Goal: Check status: Check status

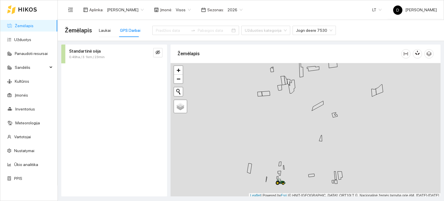
scroll to position [1, 0]
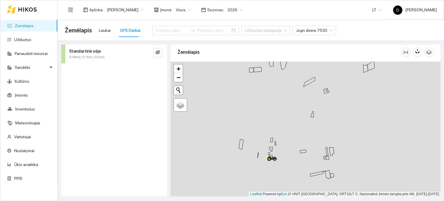
drag, startPoint x: 266, startPoint y: 155, endPoint x: 257, endPoint y: 129, distance: 27.2
click at [257, 130] on div at bounding box center [306, 129] width 270 height 135
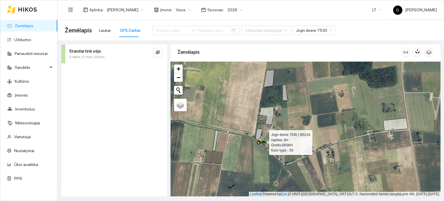
click at [262, 143] on icon at bounding box center [261, 141] width 10 height 6
click at [261, 140] on icon at bounding box center [260, 139] width 3 height 3
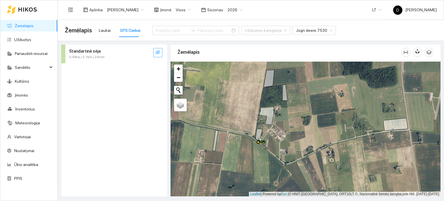
click at [156, 51] on icon "eye-invisible" at bounding box center [157, 52] width 5 height 4
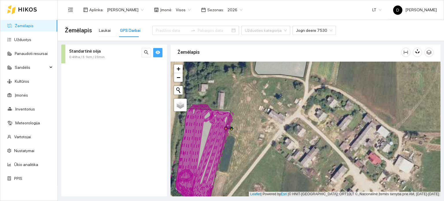
click at [157, 50] on icon "eye" at bounding box center [157, 52] width 5 height 5
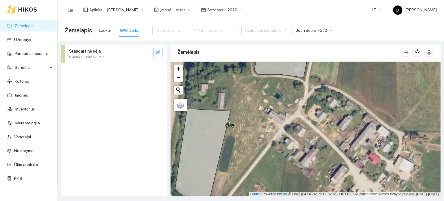
click at [156, 52] on icon "eye-invisible" at bounding box center [157, 52] width 5 height 5
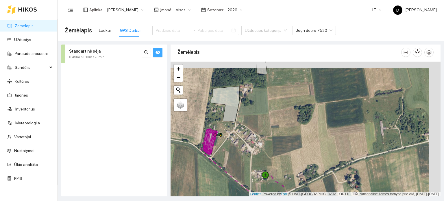
drag, startPoint x: 270, startPoint y: 125, endPoint x: 255, endPoint y: 118, distance: 16.3
click at [255, 119] on div at bounding box center [306, 129] width 270 height 135
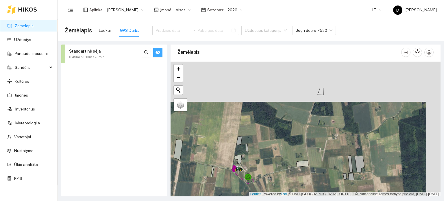
drag, startPoint x: 288, startPoint y: 121, endPoint x: 260, endPoint y: 170, distance: 56.1
click at [262, 171] on div at bounding box center [306, 129] width 270 height 135
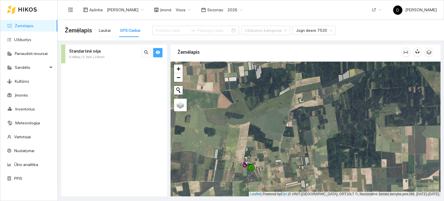
click at [125, 32] on div "GPS Darbai" at bounding box center [130, 30] width 21 height 6
click at [29, 7] on icon at bounding box center [27, 9] width 19 height 5
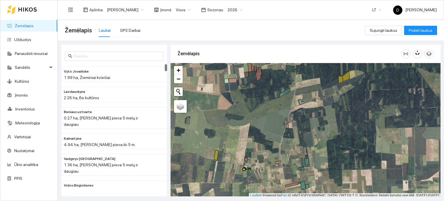
scroll to position [1, 0]
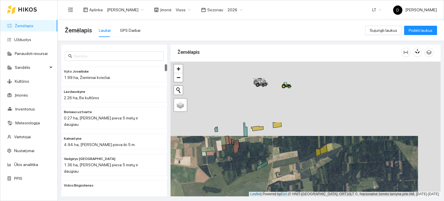
drag, startPoint x: 261, startPoint y: 103, endPoint x: 237, endPoint y: 187, distance: 86.9
click at [237, 187] on div at bounding box center [306, 129] width 270 height 135
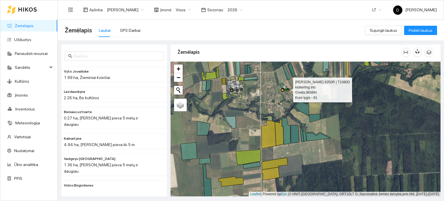
click at [285, 88] on icon at bounding box center [284, 87] width 3 height 3
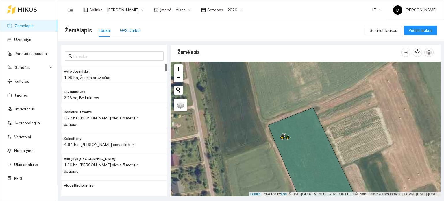
click at [129, 31] on div "GPS Darbai" at bounding box center [130, 30] width 21 height 6
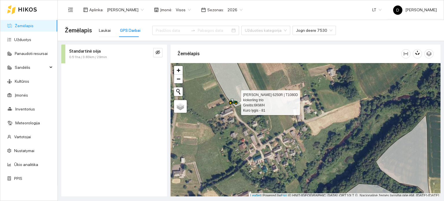
click at [233, 101] on icon at bounding box center [233, 102] width 10 height 6
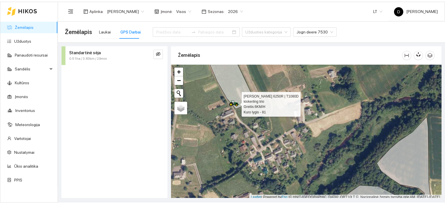
scroll to position [1, 0]
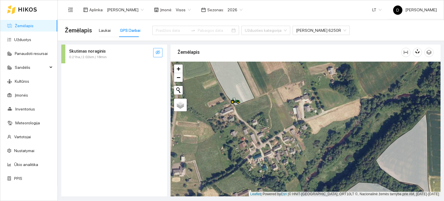
click at [160, 52] on icon "eye-invisible" at bounding box center [157, 52] width 5 height 5
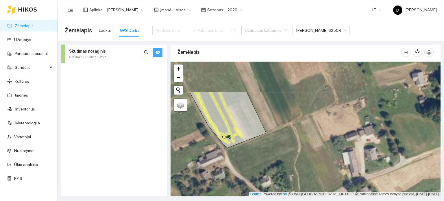
drag, startPoint x: 235, startPoint y: 99, endPoint x: 258, endPoint y: 141, distance: 48.0
click at [258, 141] on div at bounding box center [306, 129] width 270 height 135
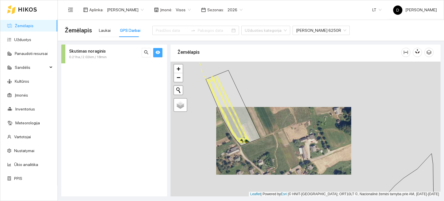
drag, startPoint x: 267, startPoint y: 129, endPoint x: 272, endPoint y: 134, distance: 7.0
click at [272, 134] on div at bounding box center [306, 129] width 270 height 135
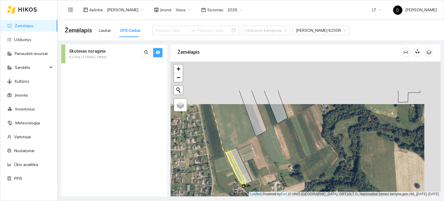
drag, startPoint x: 318, startPoint y: 101, endPoint x: 284, endPoint y: 175, distance: 80.7
click at [284, 175] on div at bounding box center [306, 129] width 270 height 135
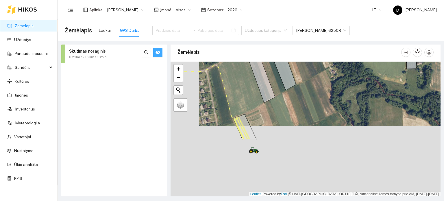
drag, startPoint x: 281, startPoint y: 179, endPoint x: 312, endPoint y: 104, distance: 81.1
click at [312, 105] on div at bounding box center [306, 129] width 270 height 135
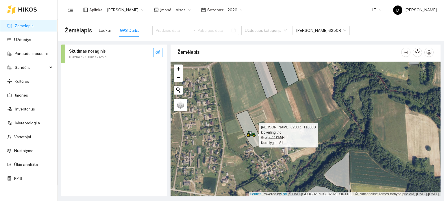
click at [251, 133] on icon at bounding box center [250, 132] width 3 height 3
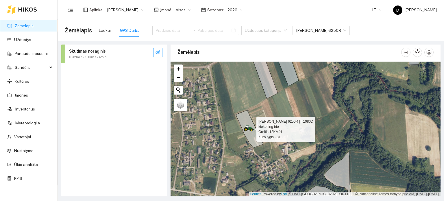
click at [161, 51] on button "button" at bounding box center [157, 52] width 9 height 9
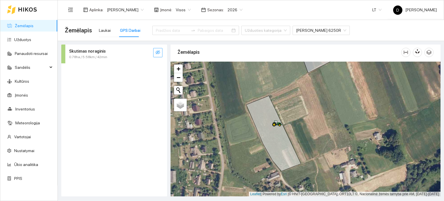
click at [161, 50] on button "button" at bounding box center [157, 52] width 9 height 9
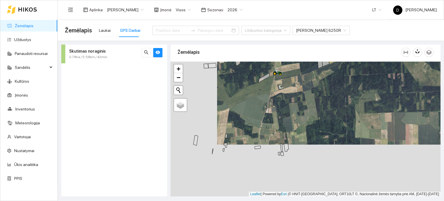
drag, startPoint x: 216, startPoint y: 177, endPoint x: 276, endPoint y: 108, distance: 91.7
click at [276, 108] on div at bounding box center [306, 129] width 270 height 135
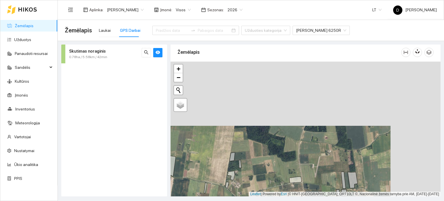
drag, startPoint x: 317, startPoint y: 119, endPoint x: 264, endPoint y: 185, distance: 84.3
click at [265, 185] on div at bounding box center [306, 129] width 270 height 135
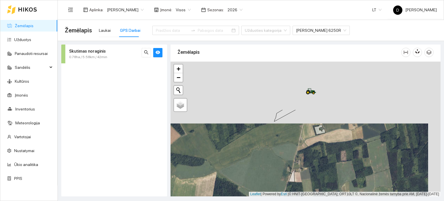
drag, startPoint x: 305, startPoint y: 148, endPoint x: 298, endPoint y: 167, distance: 20.2
click at [298, 166] on div at bounding box center [306, 129] width 270 height 135
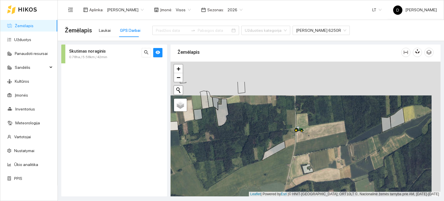
drag, startPoint x: 301, startPoint y: 116, endPoint x: 292, endPoint y: 151, distance: 36.5
click at [292, 151] on div at bounding box center [306, 129] width 270 height 135
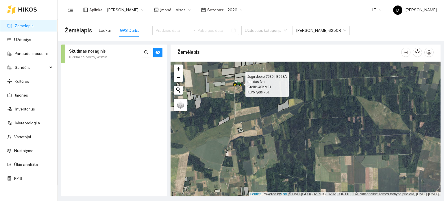
click at [237, 83] on icon at bounding box center [236, 82] width 3 height 3
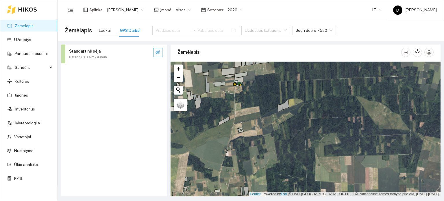
click at [158, 51] on icon "eye-invisible" at bounding box center [157, 52] width 5 height 4
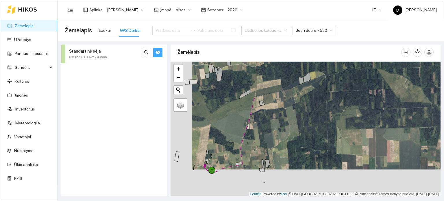
drag, startPoint x: 248, startPoint y: 121, endPoint x: 280, endPoint y: 86, distance: 46.9
click at [280, 86] on div at bounding box center [306, 129] width 270 height 135
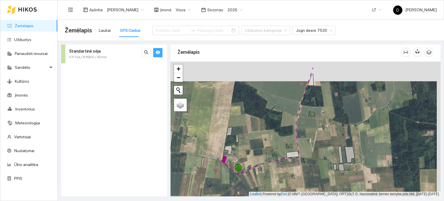
drag, startPoint x: 271, startPoint y: 128, endPoint x: 259, endPoint y: 185, distance: 58.6
click at [259, 185] on div at bounding box center [306, 129] width 270 height 135
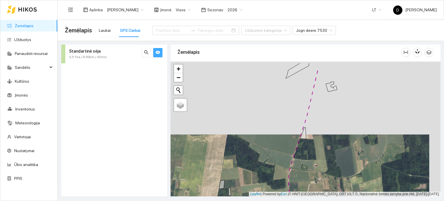
drag, startPoint x: 280, startPoint y: 126, endPoint x: 261, endPoint y: 214, distance: 90.6
click at [261, 201] on html "Žemėlapis Užduotys Panaudoti resursai Sandėlis Kultūros Įmonės Inventorius Mete…" at bounding box center [222, 100] width 444 height 201
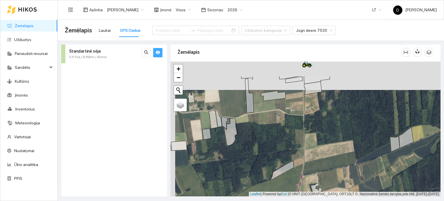
drag, startPoint x: 266, startPoint y: 139, endPoint x: 266, endPoint y: 146, distance: 6.4
click at [266, 146] on div at bounding box center [306, 129] width 270 height 135
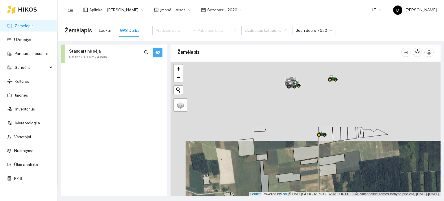
drag, startPoint x: 277, startPoint y: 121, endPoint x: 292, endPoint y: 198, distance: 78.9
click at [292, 198] on main "Žemėlapis Laukai GPS Darbai Užduoties kategorija Jogn deere 7530 Standartinė sė…" at bounding box center [251, 110] width 386 height 181
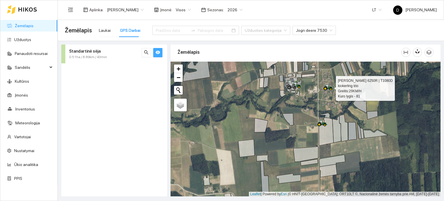
click at [329, 88] on icon at bounding box center [329, 86] width 10 height 5
